Goal: Task Accomplishment & Management: Complete application form

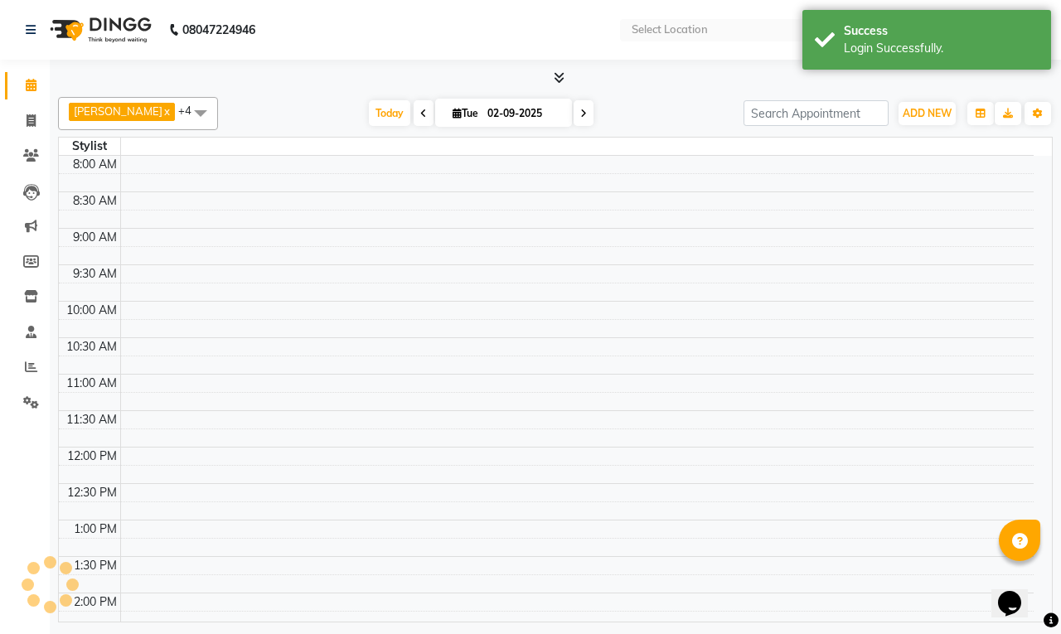
select select "en"
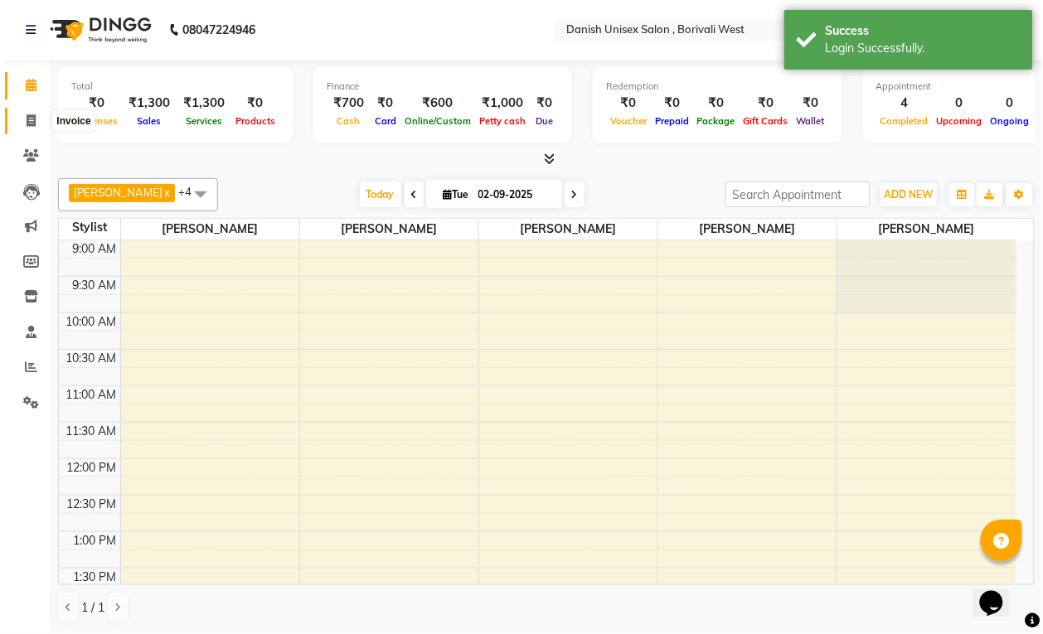
click at [34, 120] on icon at bounding box center [31, 120] width 9 height 12
select select "service"
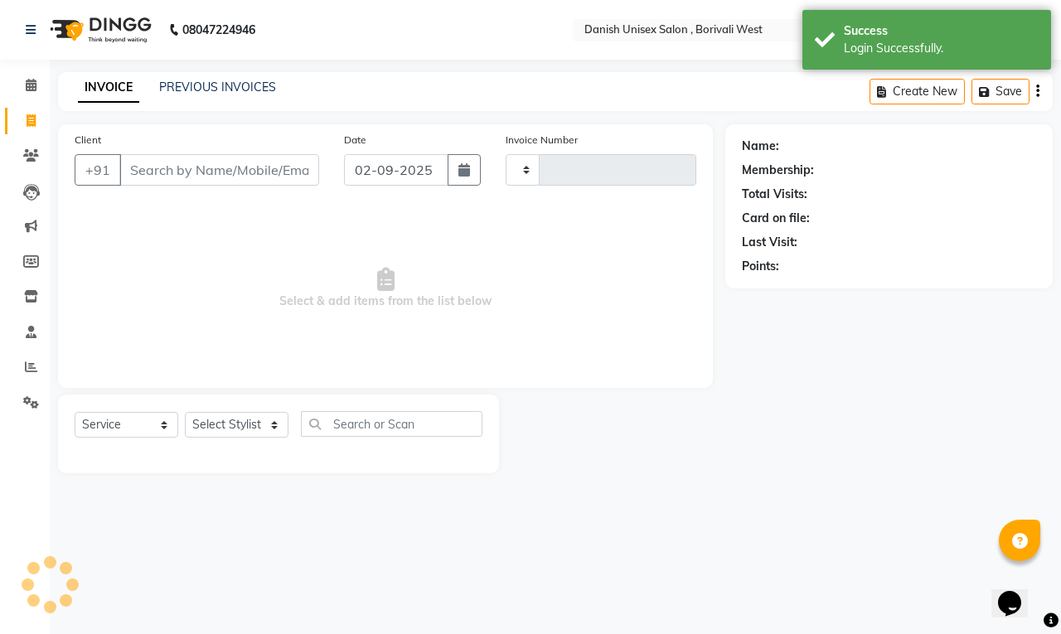
type input "3388"
select select "6929"
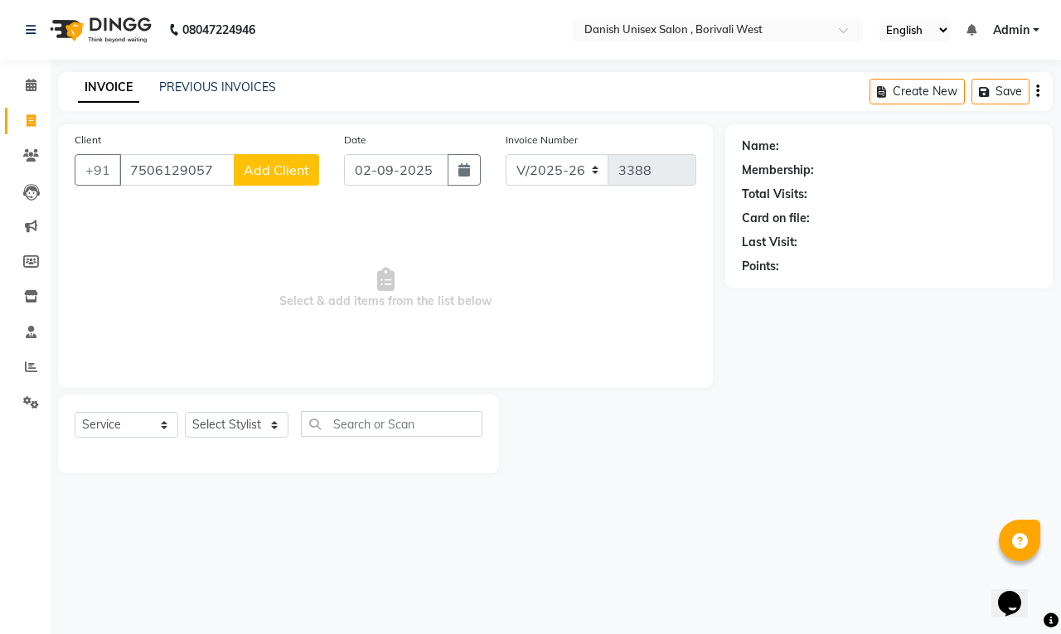
type input "7506129057"
click at [267, 163] on span "Add Client" at bounding box center [276, 170] width 65 height 17
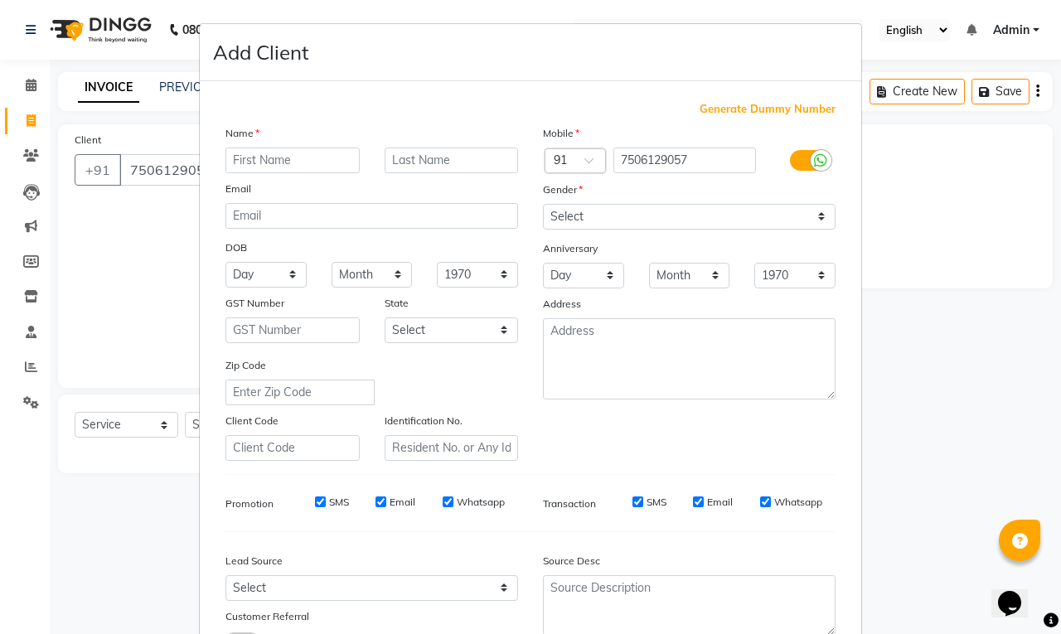
type input "a"
type input "Anushree"
click at [556, 214] on select "Select [DEMOGRAPHIC_DATA] [DEMOGRAPHIC_DATA] Other Prefer Not To Say" at bounding box center [689, 217] width 293 height 26
select select "[DEMOGRAPHIC_DATA]"
click at [543, 204] on select "Select [DEMOGRAPHIC_DATA] [DEMOGRAPHIC_DATA] Other Prefer Not To Say" at bounding box center [689, 217] width 293 height 26
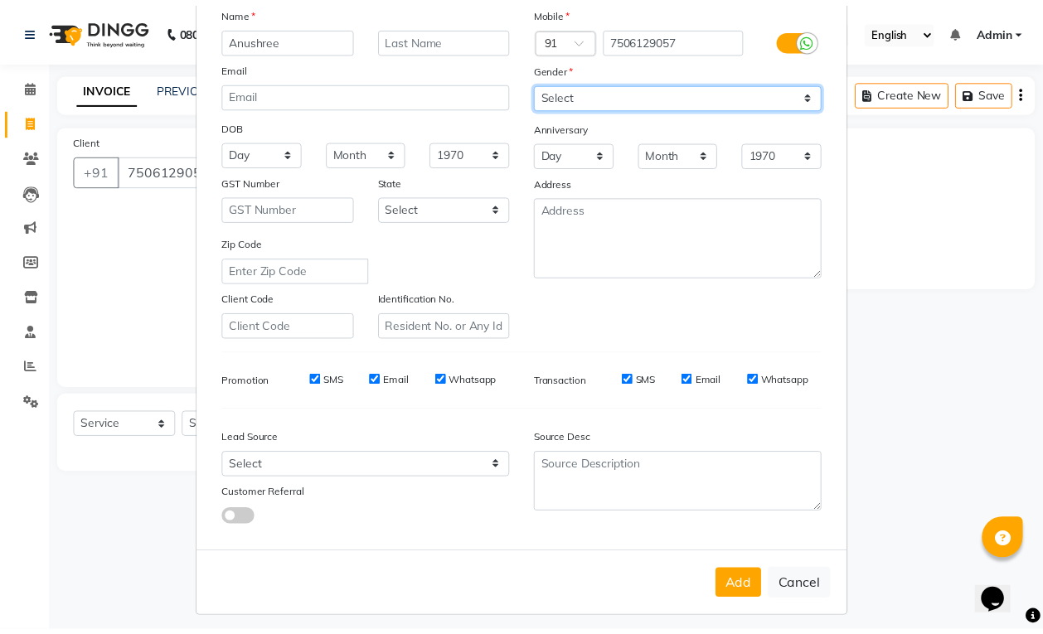
scroll to position [125, 0]
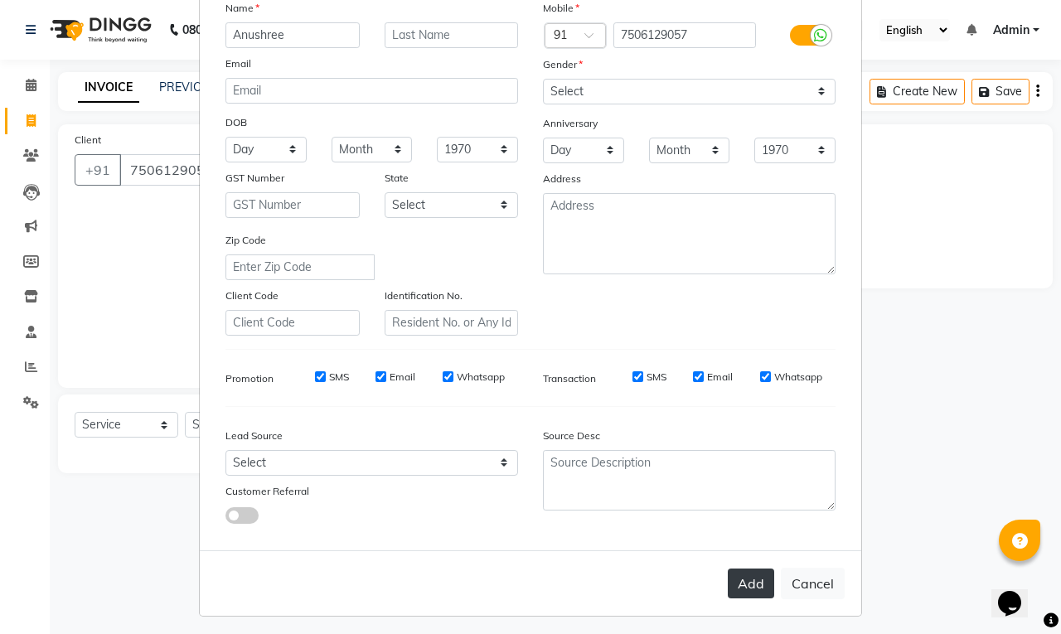
click at [735, 574] on button "Add" at bounding box center [751, 584] width 46 height 30
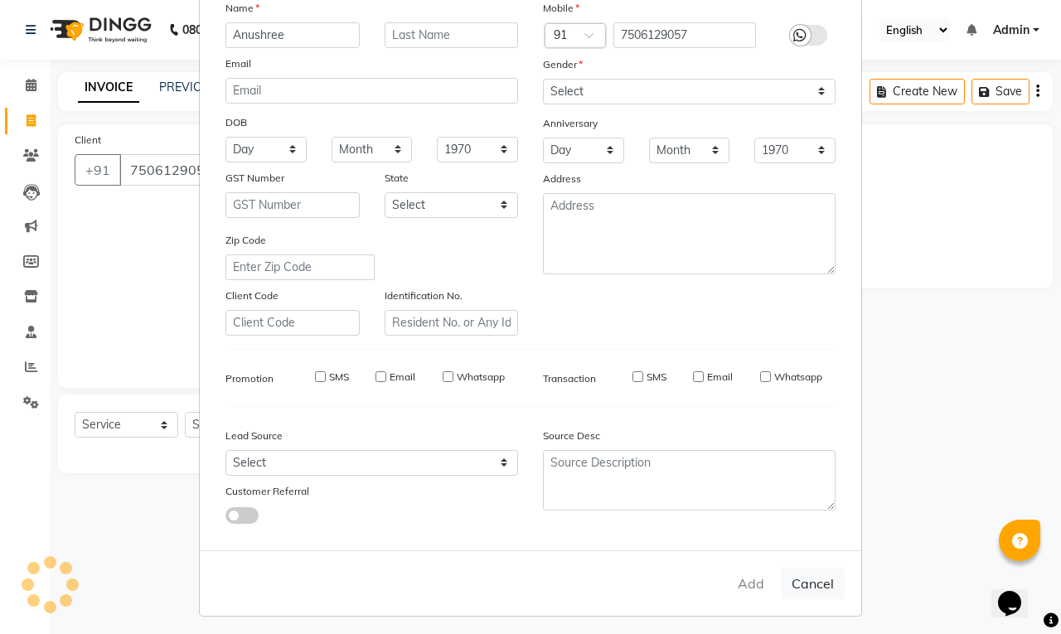
select select
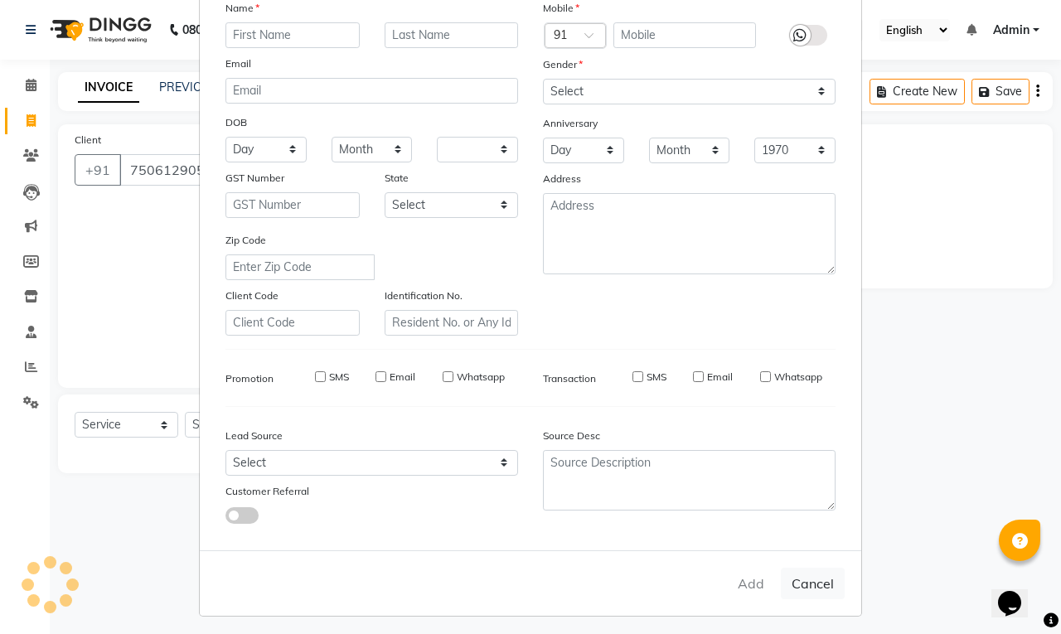
select select
checkbox input "false"
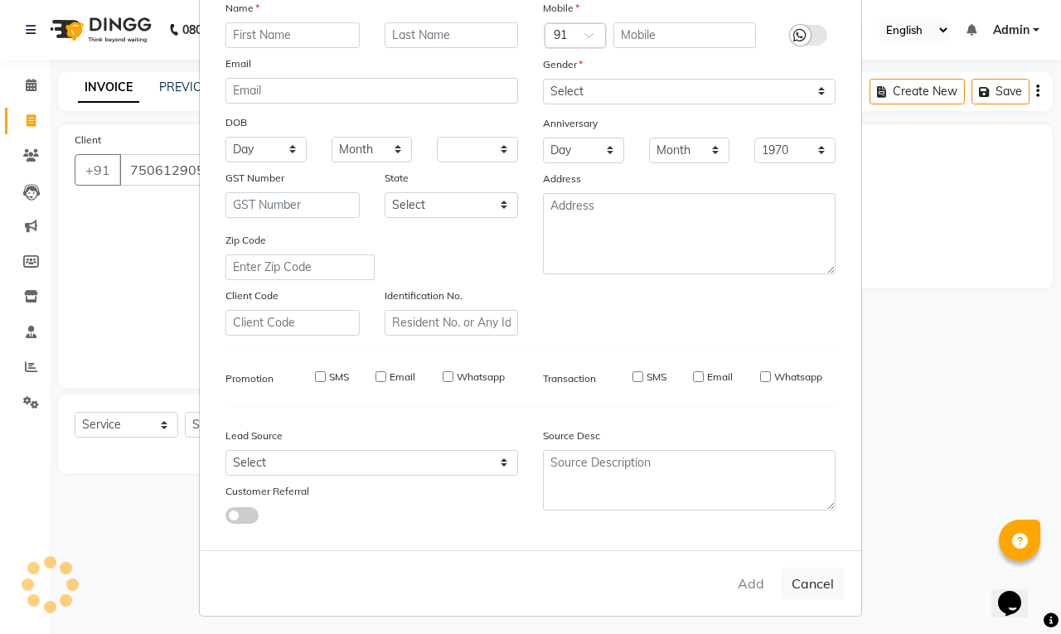
checkbox input "false"
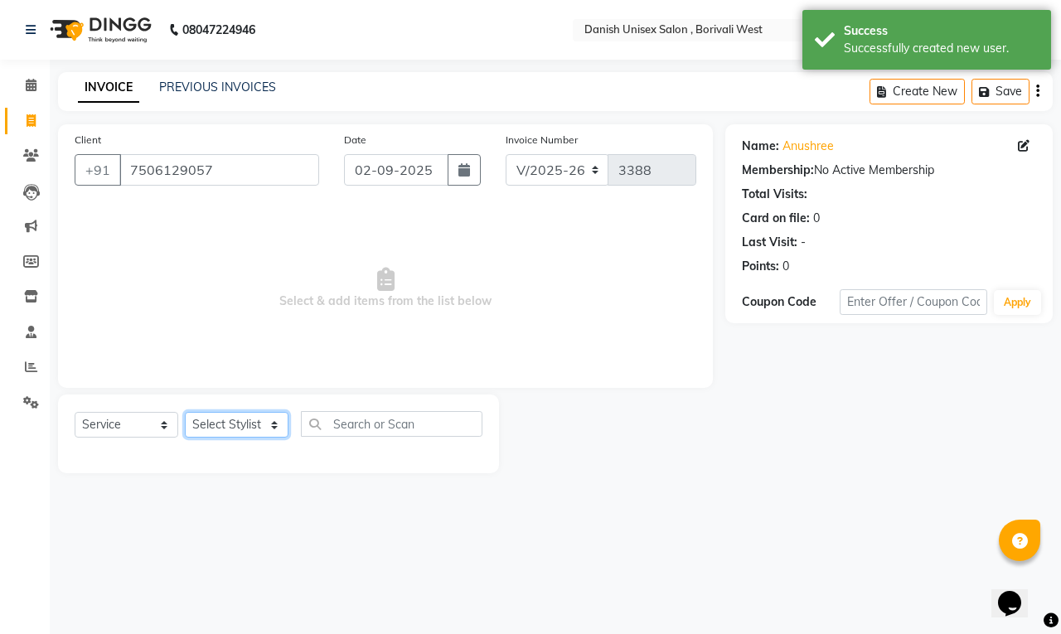
click at [245, 424] on select "Select Stylist [PERSON_NAME] [PERSON_NAME] kajal [PERSON_NAME] [PERSON_NAME] [P…" at bounding box center [237, 425] width 104 height 26
select select "54591"
click at [185, 412] on select "Select Stylist [PERSON_NAME] [PERSON_NAME] kajal [PERSON_NAME] [PERSON_NAME] [P…" at bounding box center [237, 425] width 104 height 26
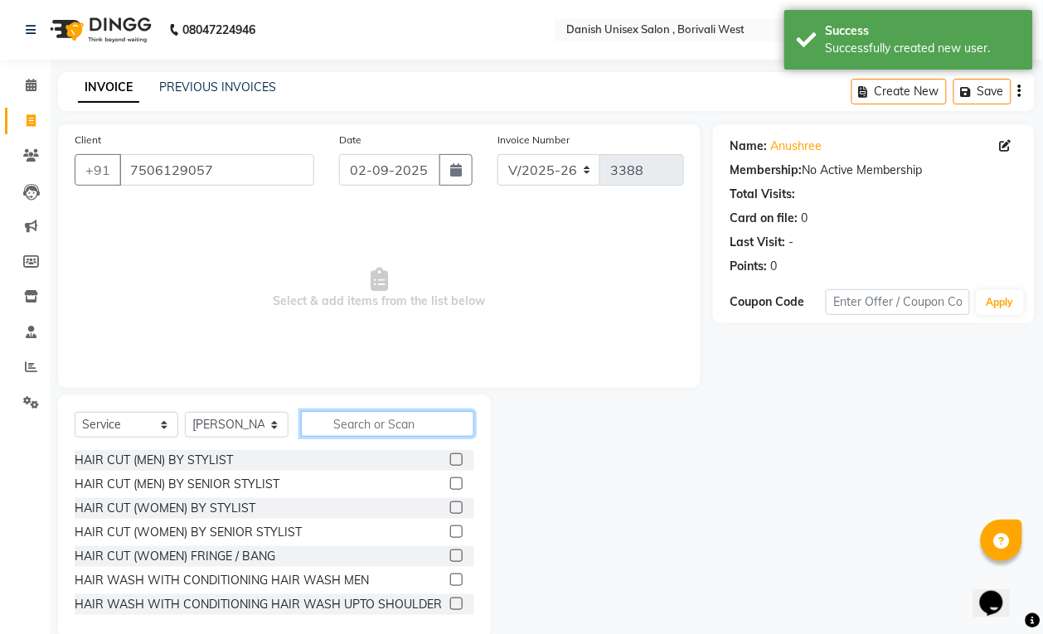
click at [377, 429] on input "text" at bounding box center [387, 424] width 173 height 26
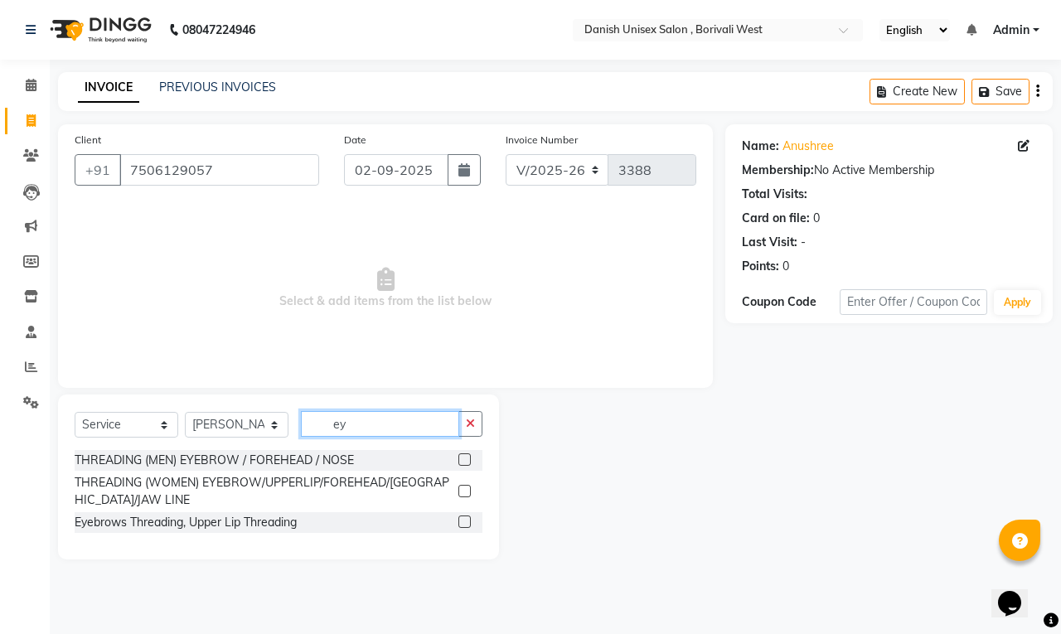
type input "ey"
click at [463, 489] on label at bounding box center [464, 491] width 12 height 12
click at [463, 489] on input "checkbox" at bounding box center [463, 492] width 11 height 11
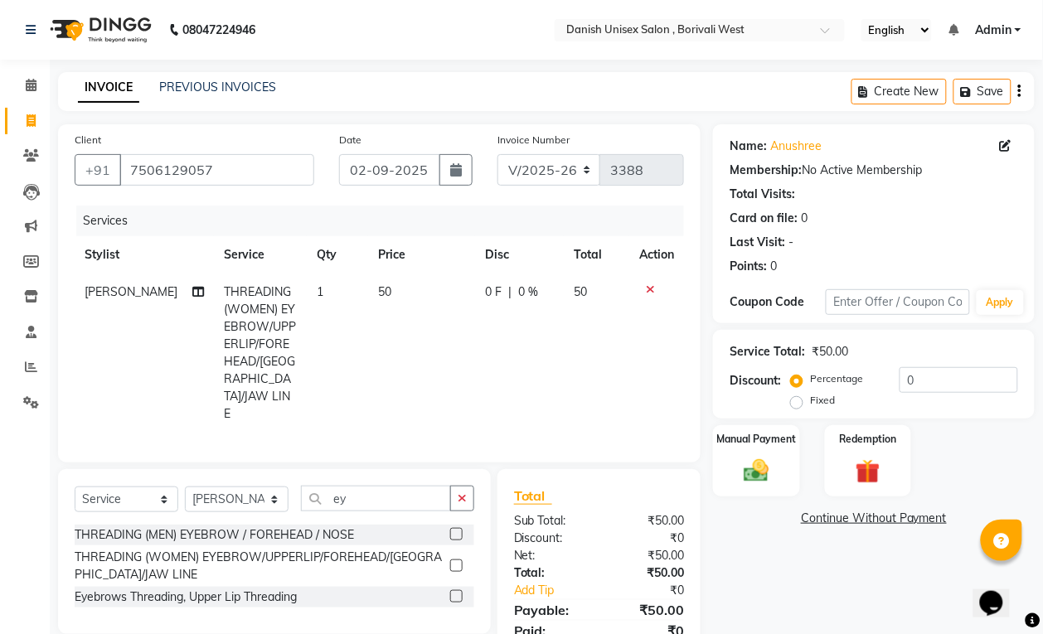
click at [454, 560] on label at bounding box center [456, 566] width 12 height 12
click at [454, 561] on input "checkbox" at bounding box center [455, 566] width 11 height 11
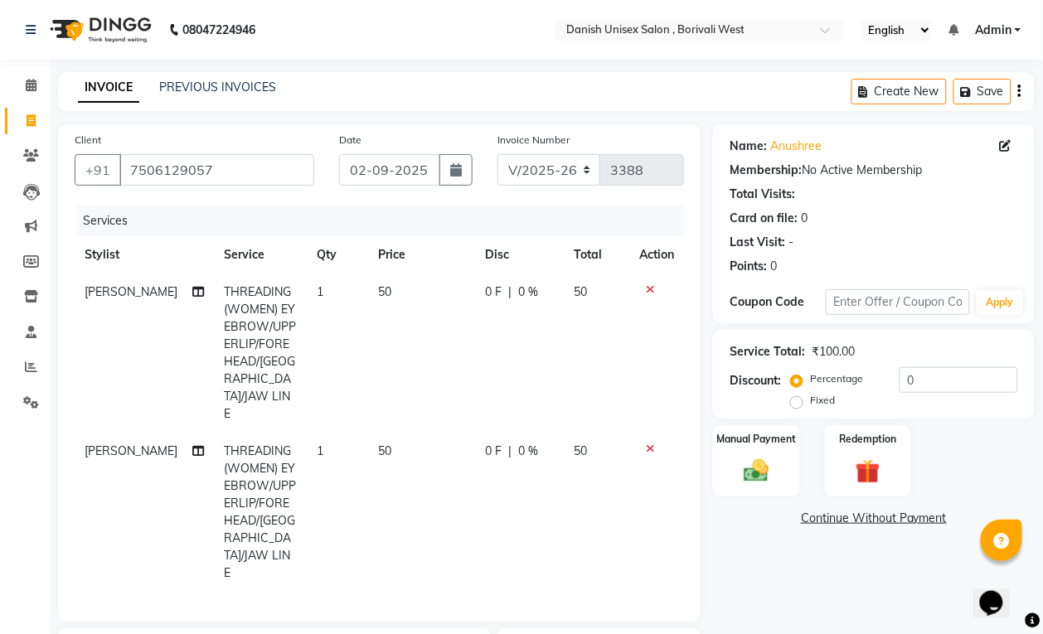
scroll to position [176, 0]
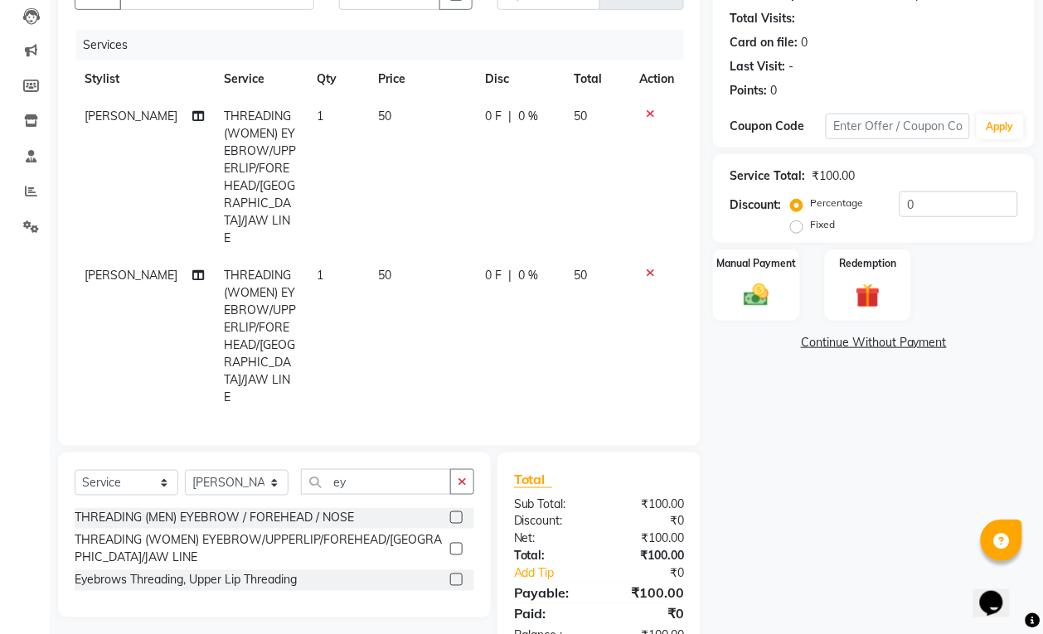
click at [458, 543] on label at bounding box center [456, 549] width 12 height 12
click at [458, 545] on input "checkbox" at bounding box center [455, 550] width 11 height 11
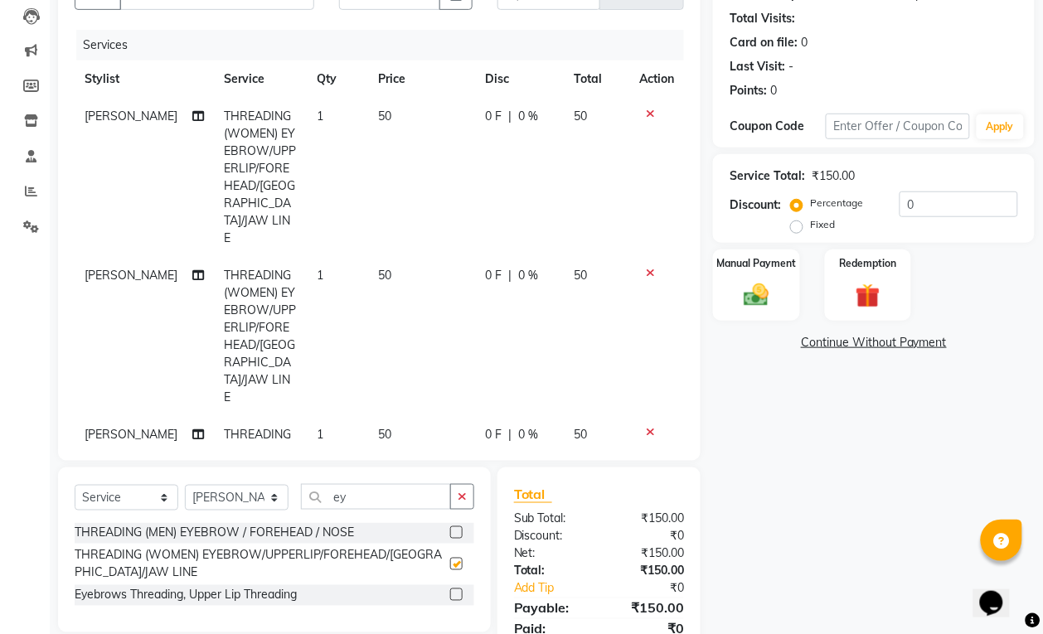
checkbox input "false"
click at [735, 293] on img at bounding box center [755, 295] width 41 height 30
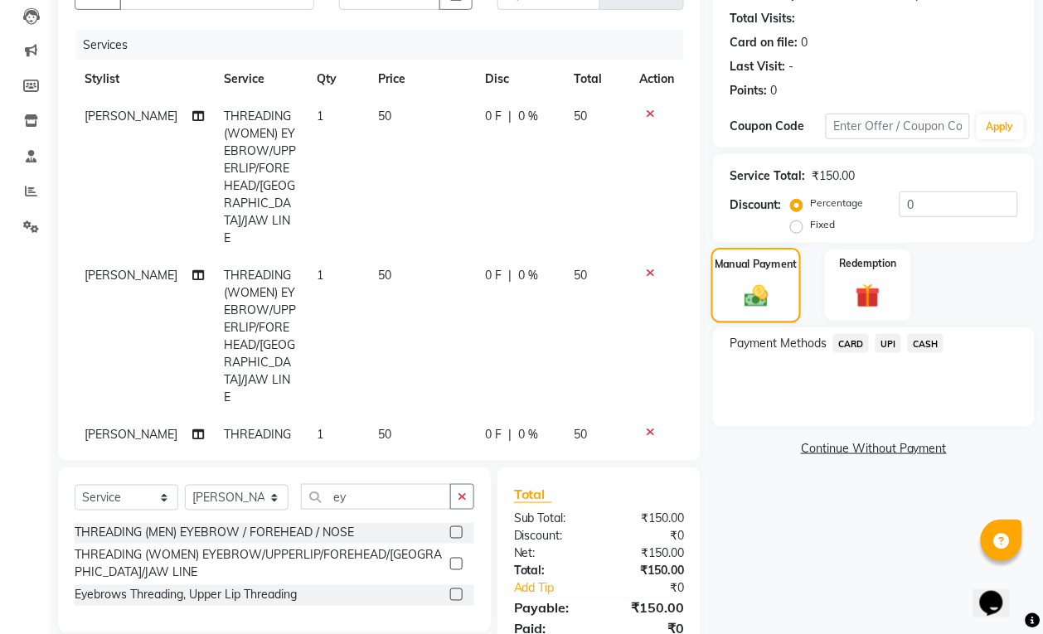
scroll to position [242, 0]
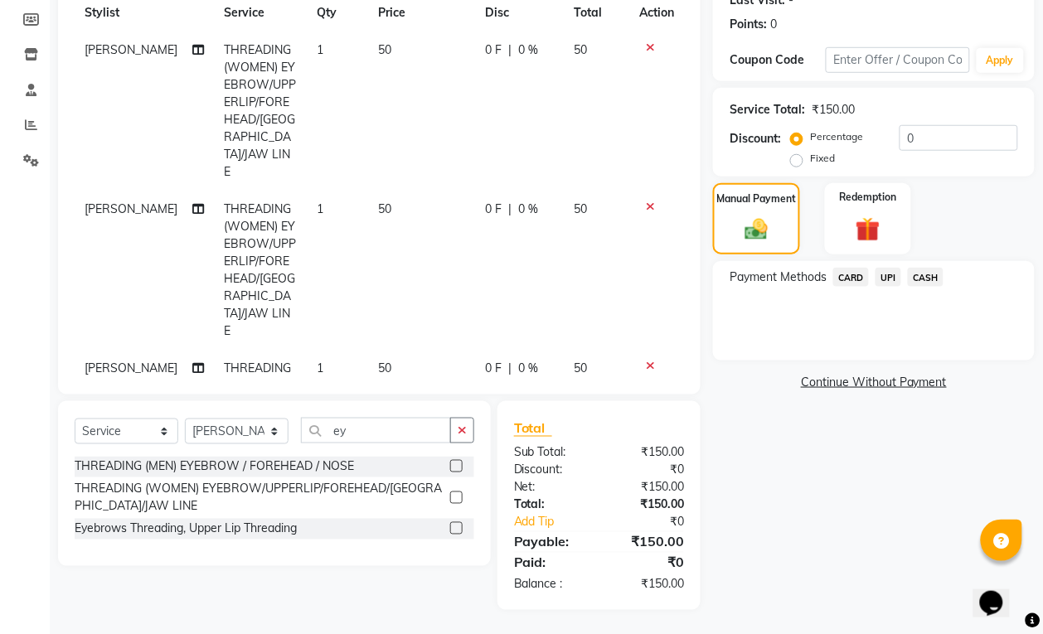
click at [890, 268] on span "UPI" at bounding box center [889, 277] width 26 height 19
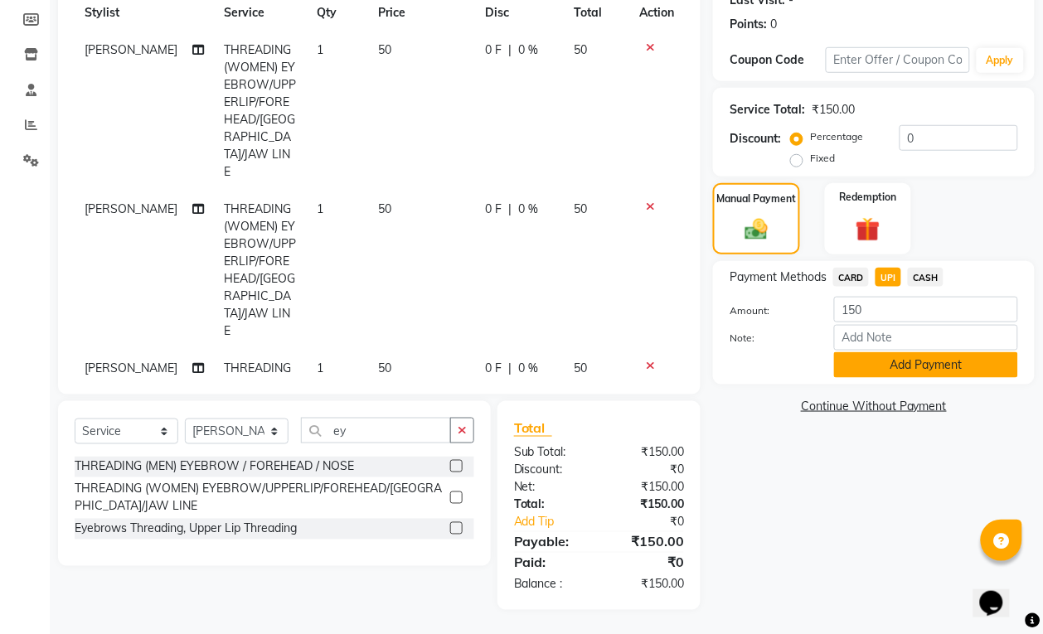
click at [900, 370] on button "Add Payment" at bounding box center [926, 365] width 184 height 26
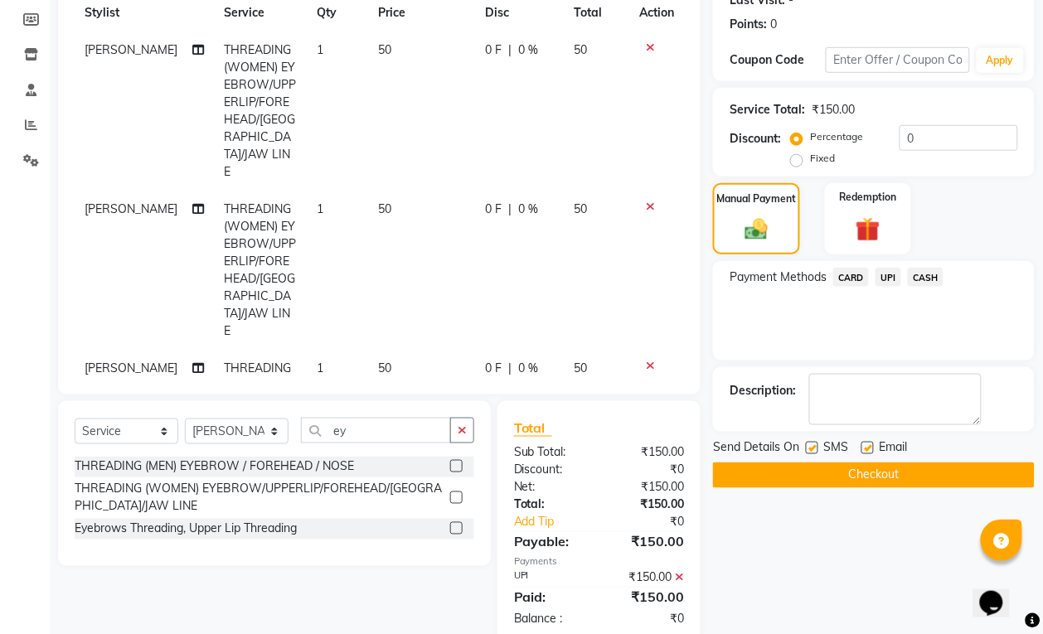
scroll to position [278, 0]
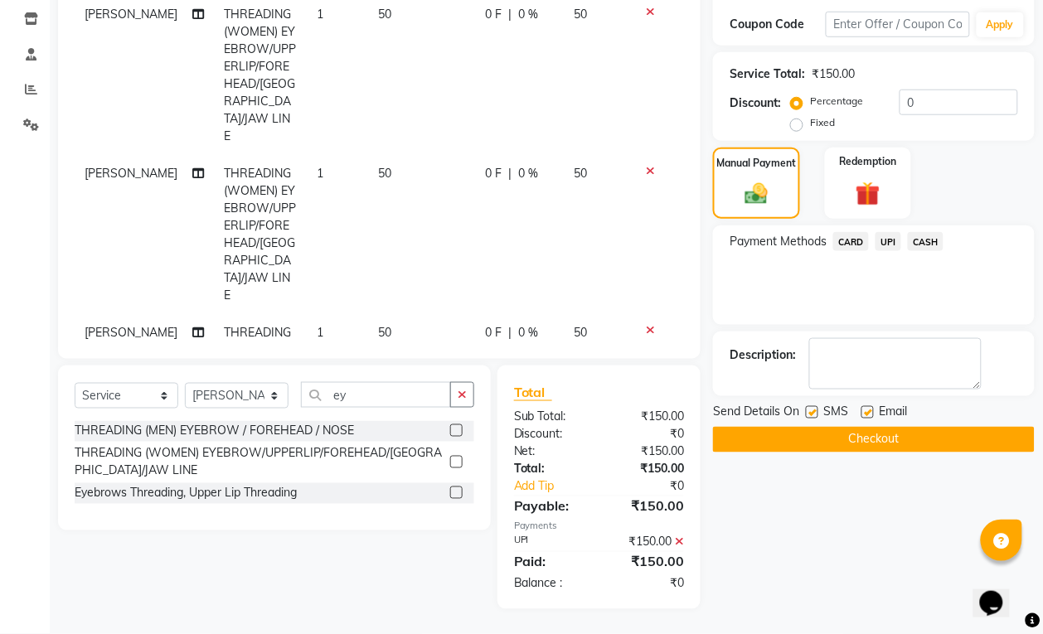
click at [900, 435] on button "Checkout" at bounding box center [874, 440] width 322 height 26
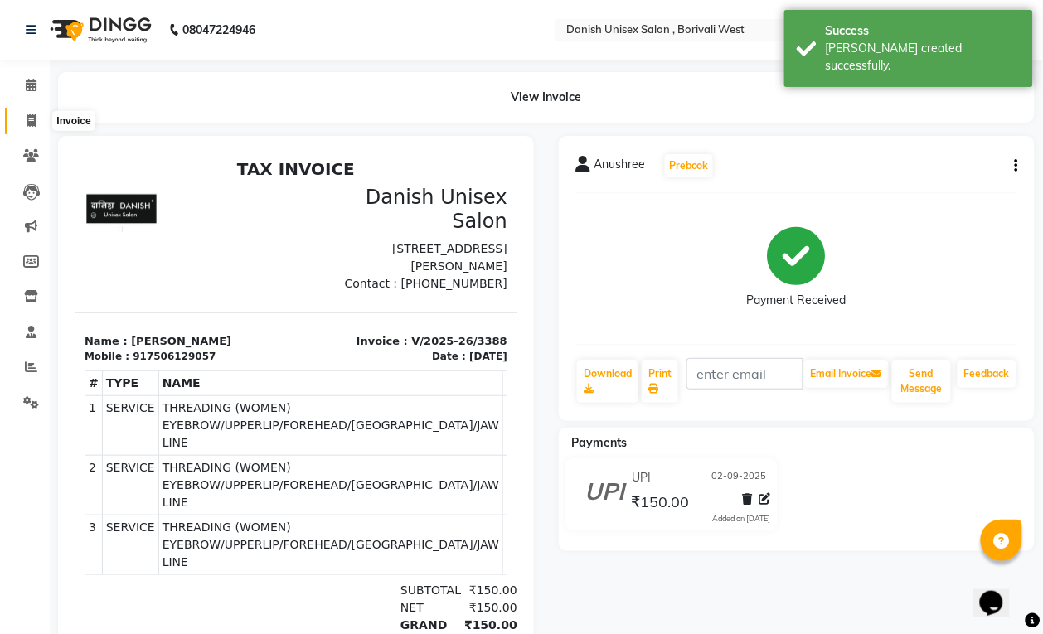
click at [29, 119] on icon at bounding box center [31, 120] width 9 height 12
select select "service"
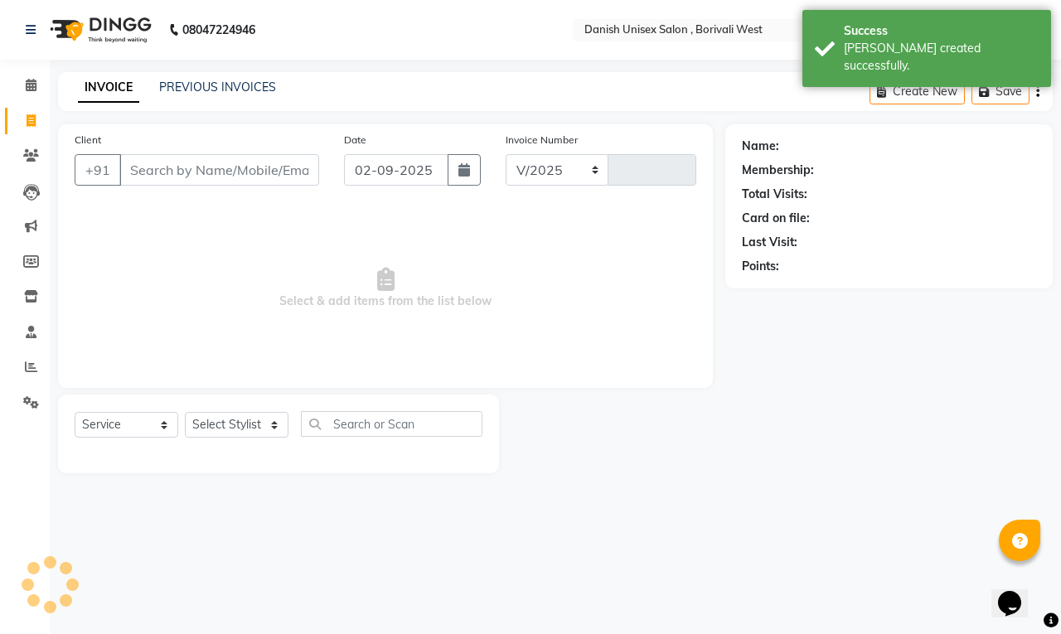
select select "6929"
type input "3389"
